Goal: Find specific page/section: Find specific page/section

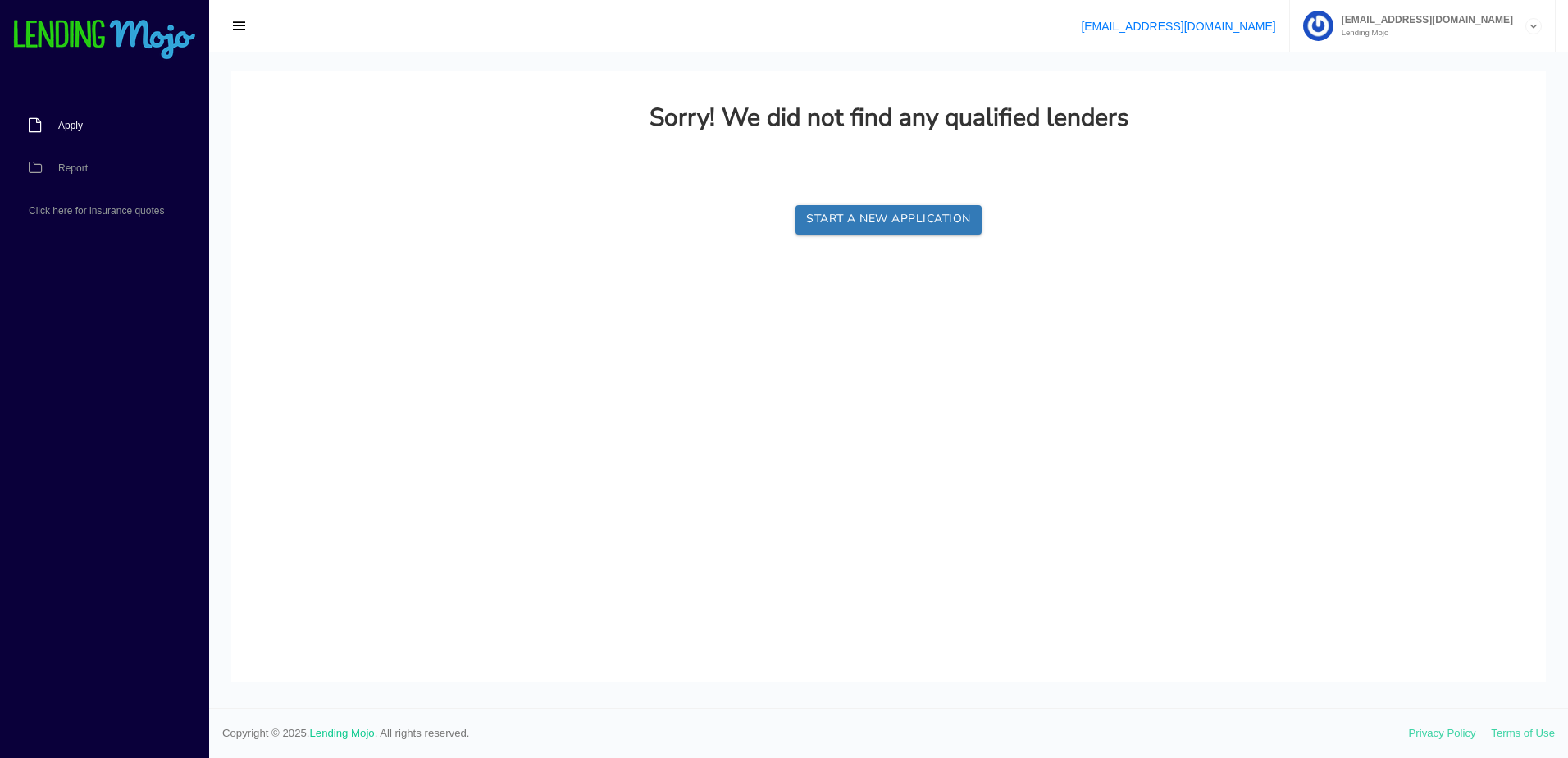
click at [79, 119] on link "Apply" at bounding box center [96, 126] width 193 height 43
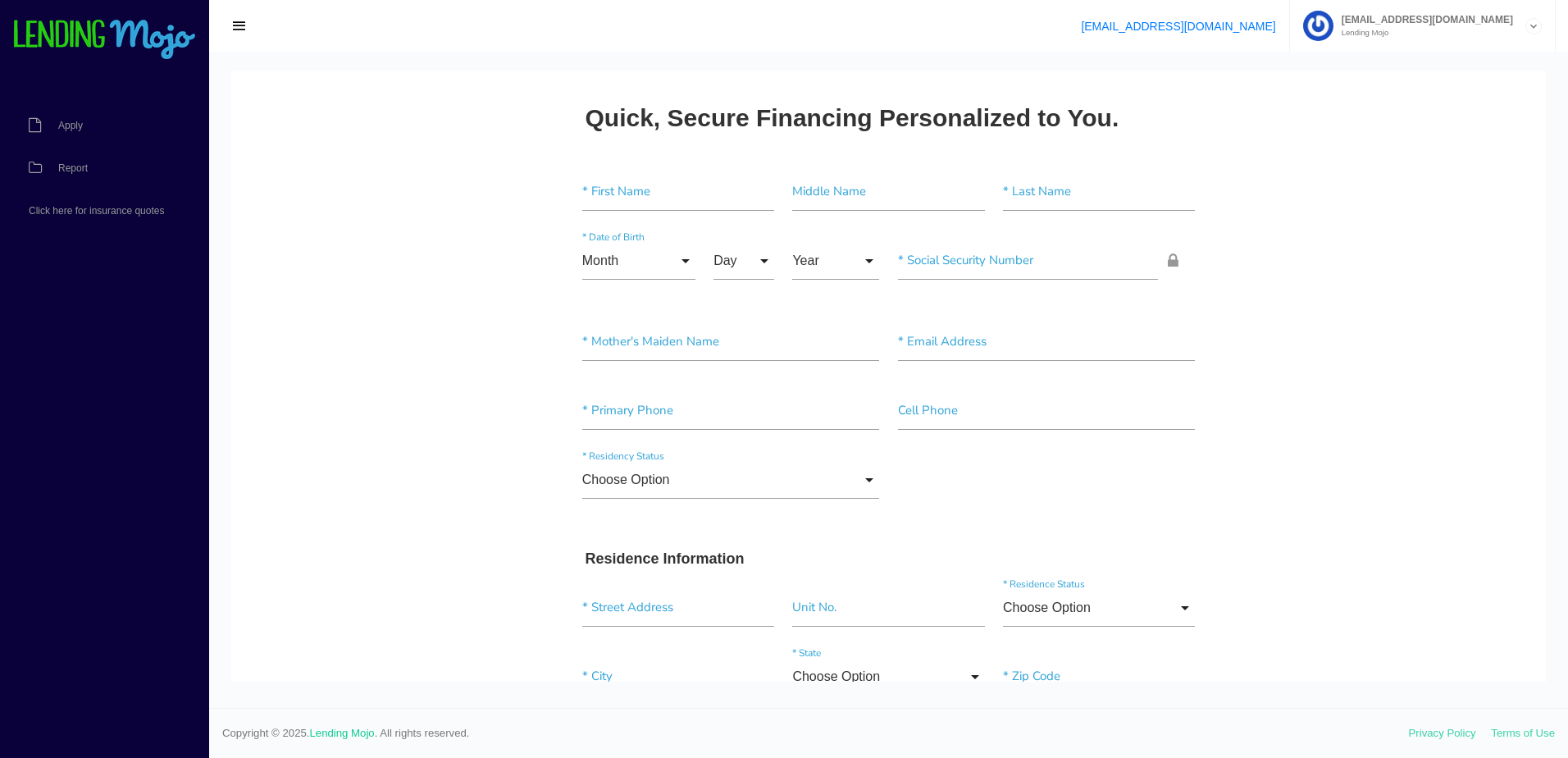
click at [93, 175] on link "Report" at bounding box center [96, 169] width 193 height 43
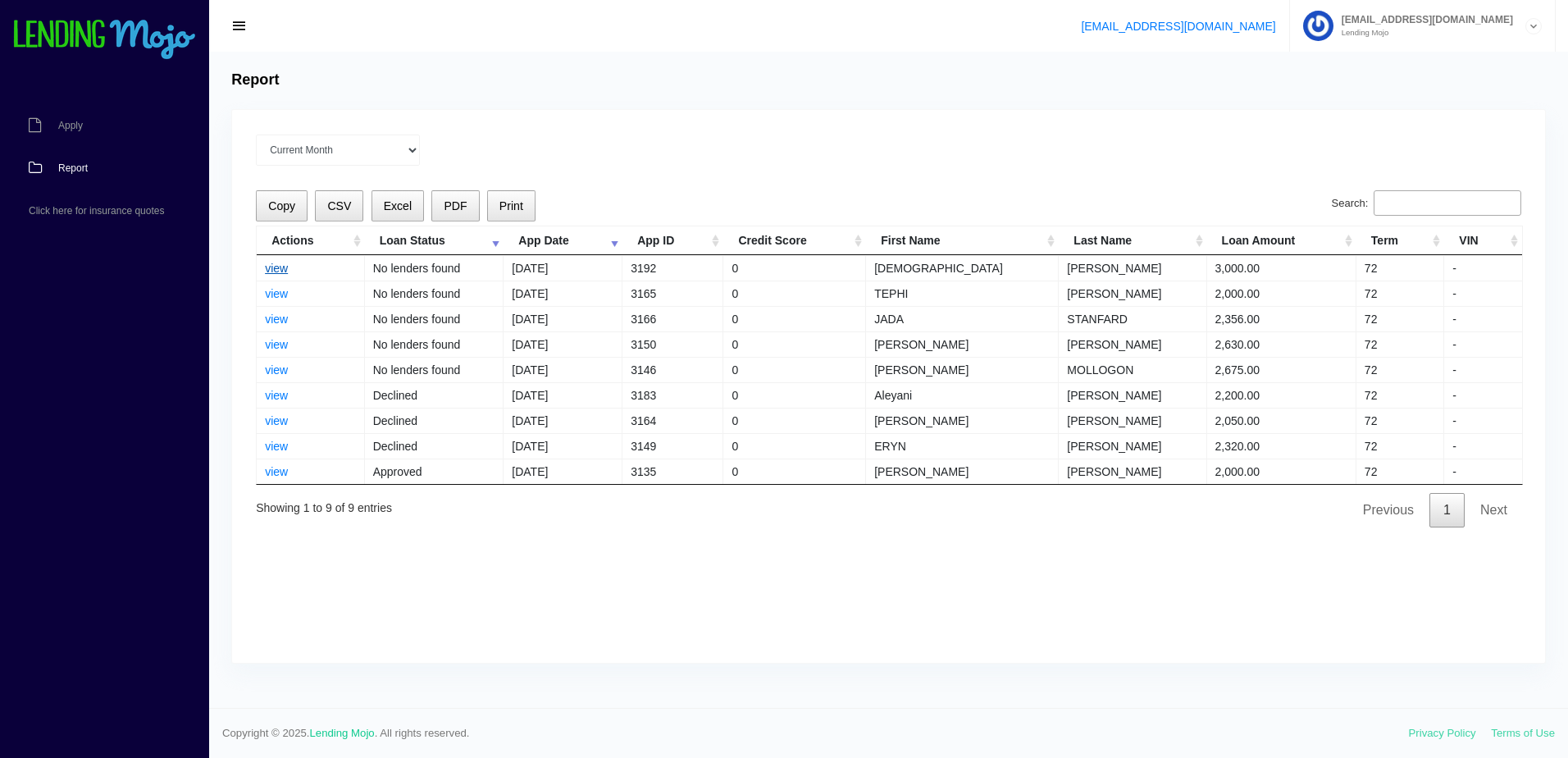
click at [278, 267] on link "view" at bounding box center [276, 268] width 23 height 13
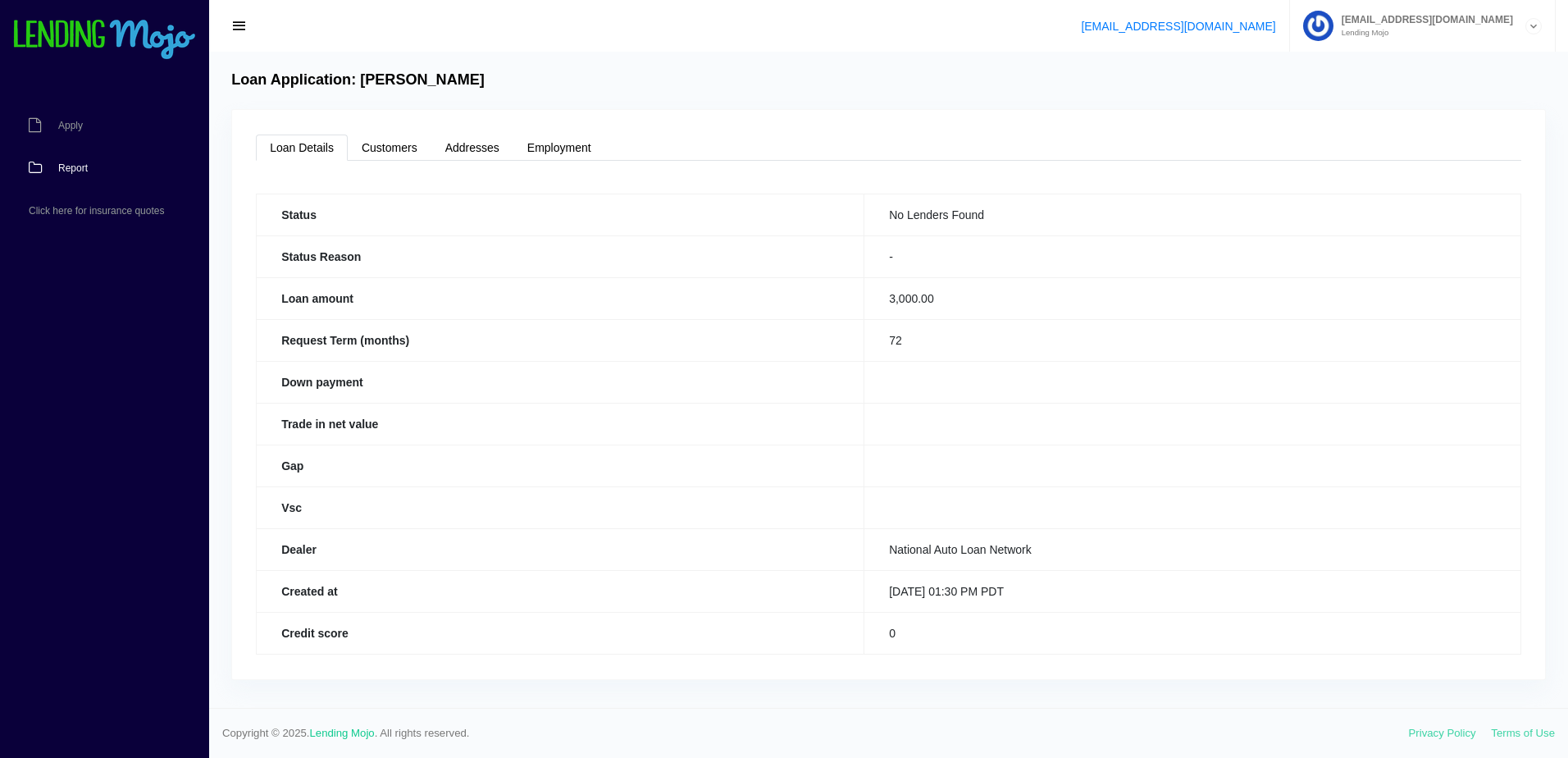
click at [74, 156] on link "Report" at bounding box center [96, 169] width 193 height 43
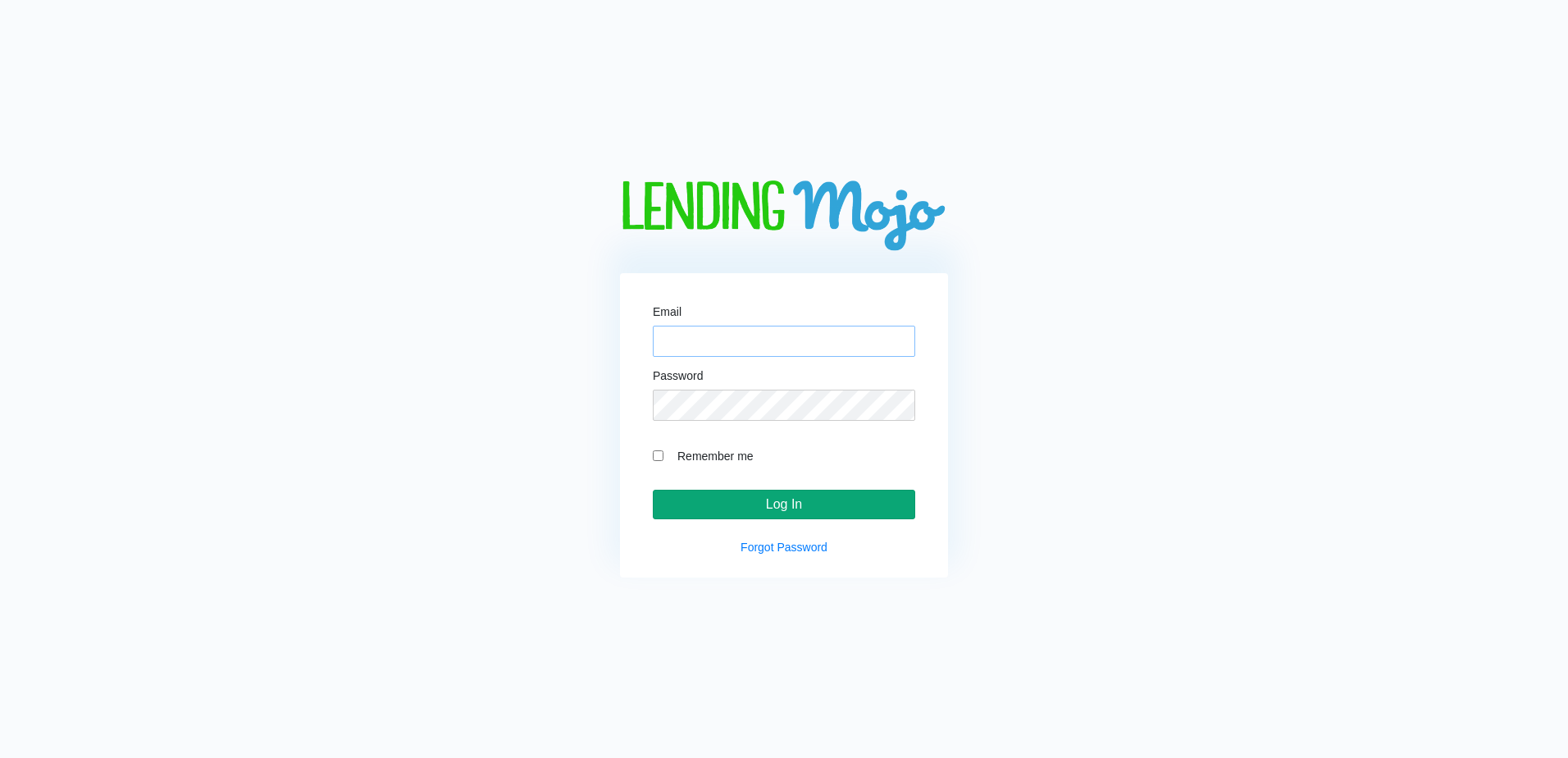
type input "[EMAIL_ADDRESS][DOMAIN_NAME]"
click at [828, 509] on input "Log In" at bounding box center [784, 504] width 262 height 30
